Goal: Transaction & Acquisition: Purchase product/service

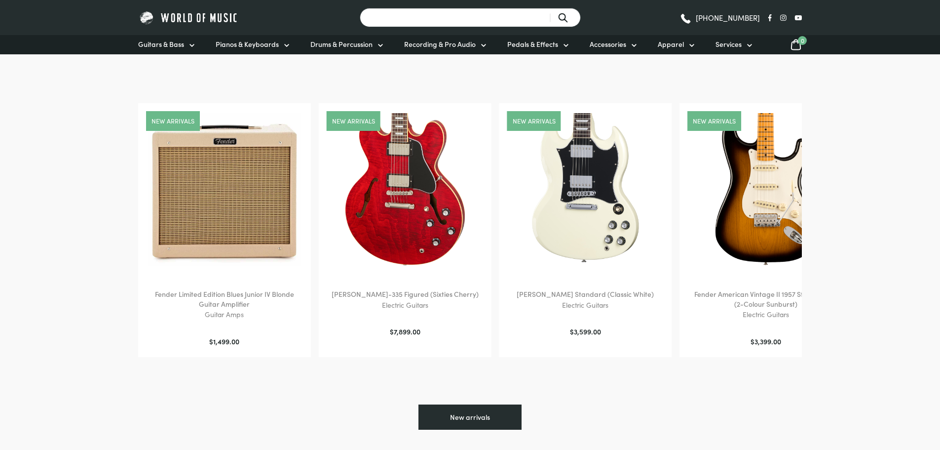
click at [416, 21] on input "Search for a product ..." at bounding box center [470, 17] width 221 height 19
click at [559, 18] on input "violin" at bounding box center [470, 17] width 221 height 19
click at [562, 18] on input "violin" at bounding box center [470, 17] width 221 height 19
click at [487, 18] on input "violin" at bounding box center [470, 17] width 221 height 19
type input "violin"
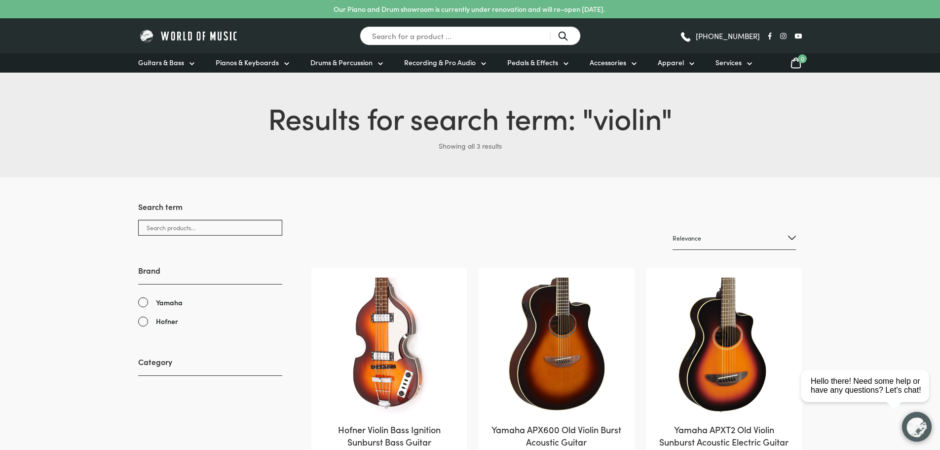
drag, startPoint x: 41, startPoint y: 309, endPoint x: 28, endPoint y: 314, distance: 13.6
click at [279, 62] on link "Pianos & Keyboards" at bounding box center [253, 62] width 75 height 19
